Goal: Find specific page/section: Find specific page/section

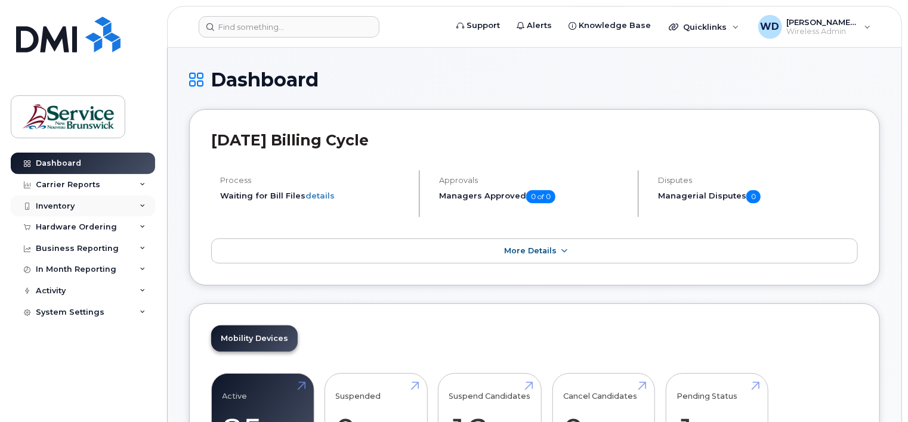
click at [86, 211] on div "Inventory" at bounding box center [83, 206] width 144 height 21
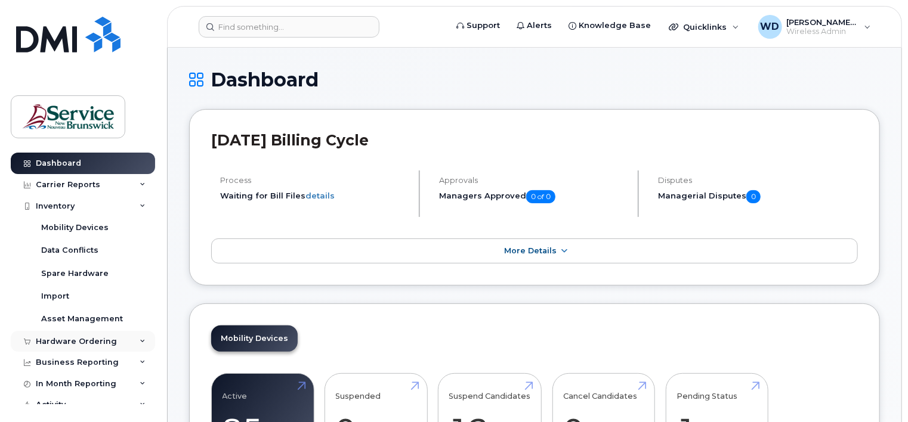
scroll to position [32, 0]
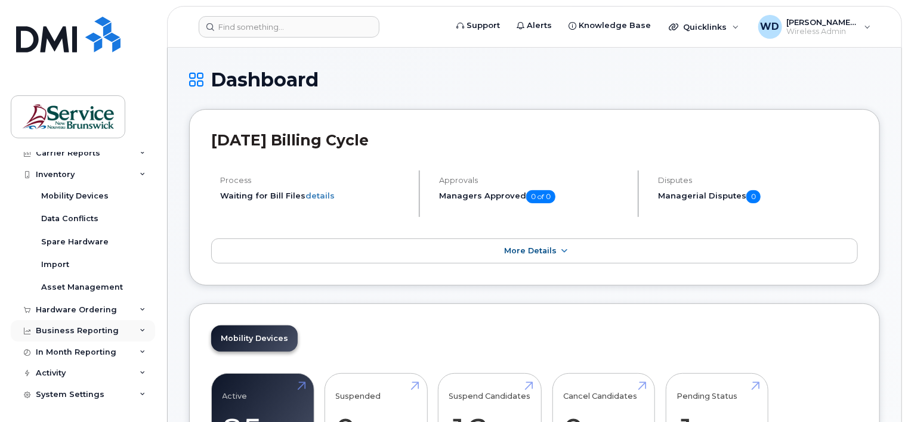
click at [101, 329] on div "Business Reporting" at bounding box center [77, 331] width 83 height 10
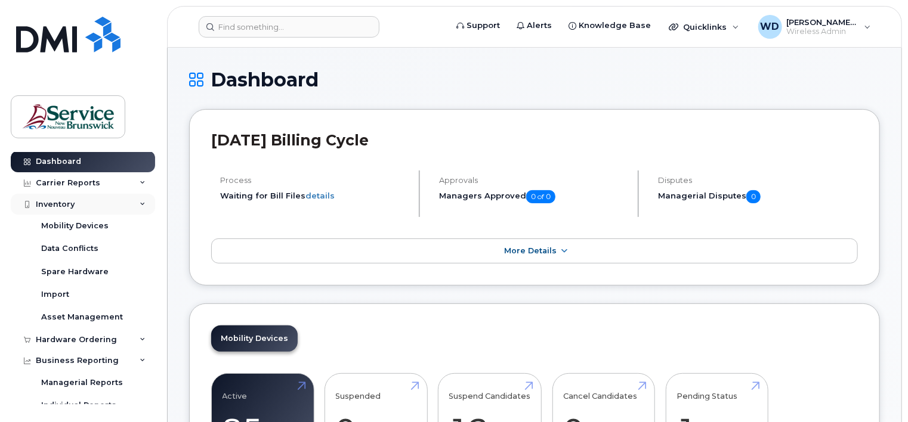
scroll to position [0, 0]
click at [72, 182] on div "Carrier Reports" at bounding box center [68, 185] width 64 height 10
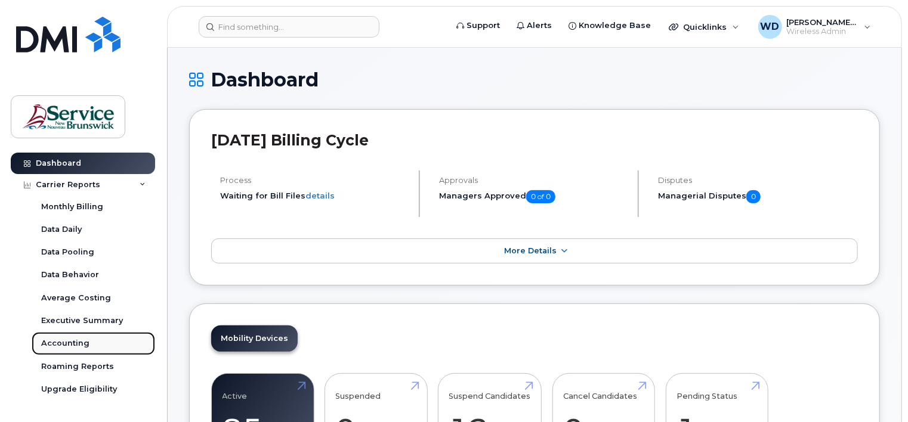
click at [76, 340] on div "Accounting" at bounding box center [65, 343] width 48 height 11
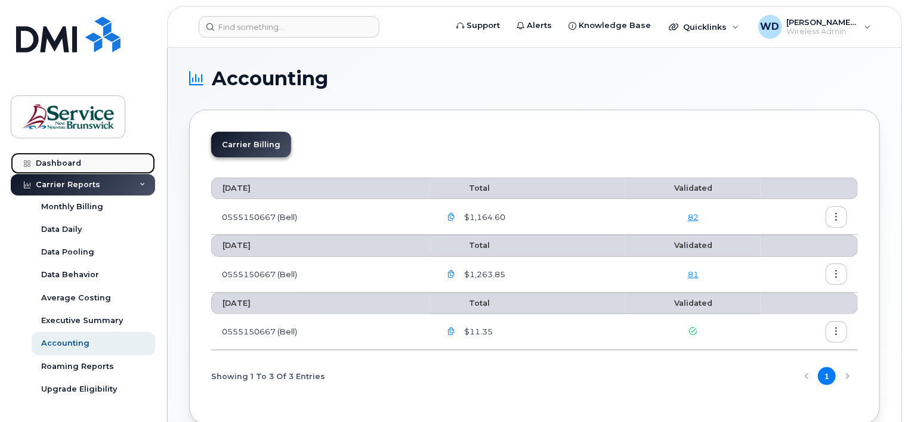
click at [71, 153] on link "Dashboard" at bounding box center [83, 163] width 144 height 21
